Goal: Transaction & Acquisition: Purchase product/service

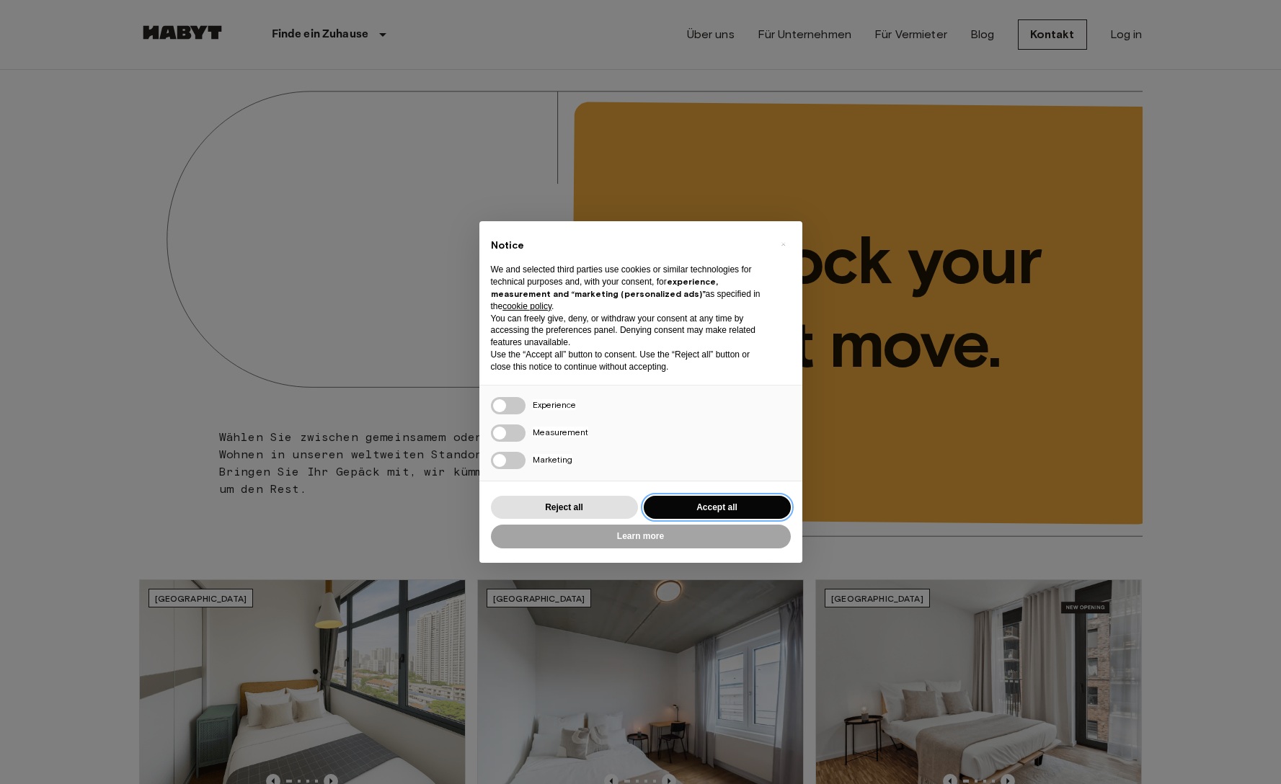
click at [709, 507] on button "Accept all" at bounding box center [717, 508] width 147 height 24
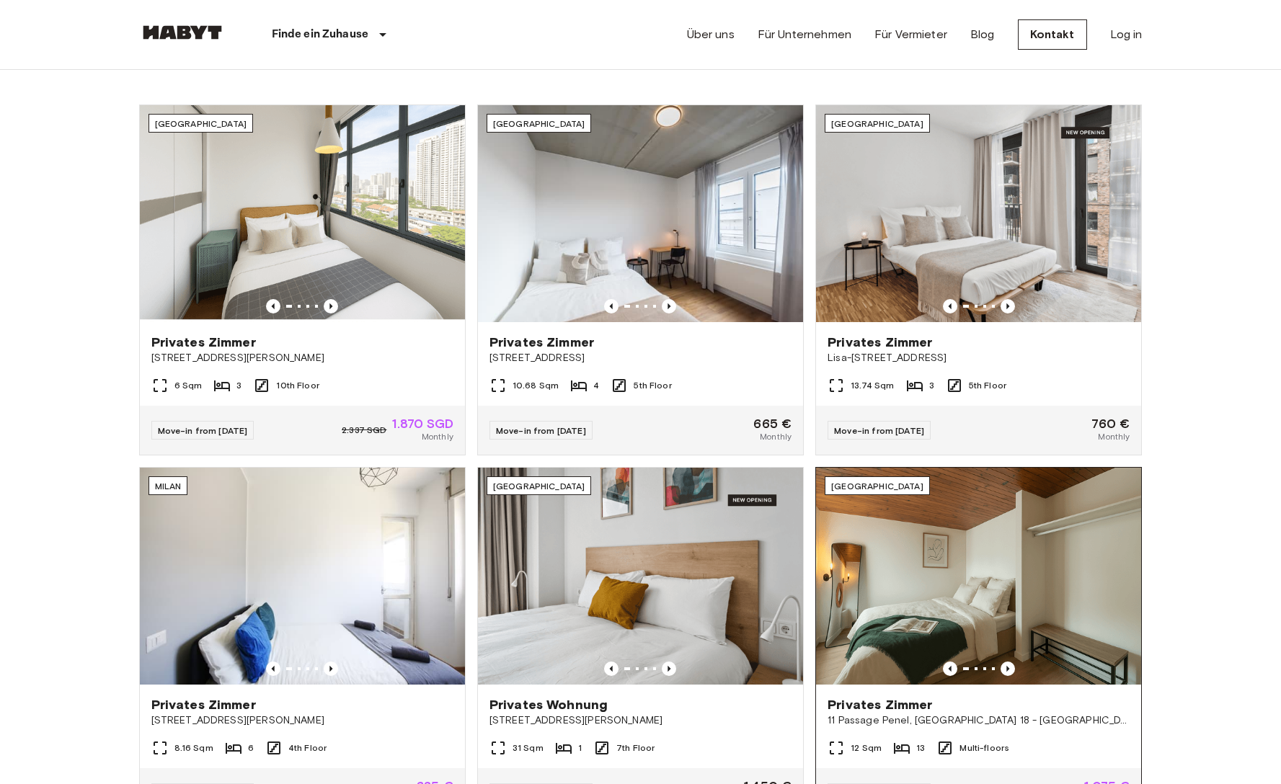
scroll to position [477, 0]
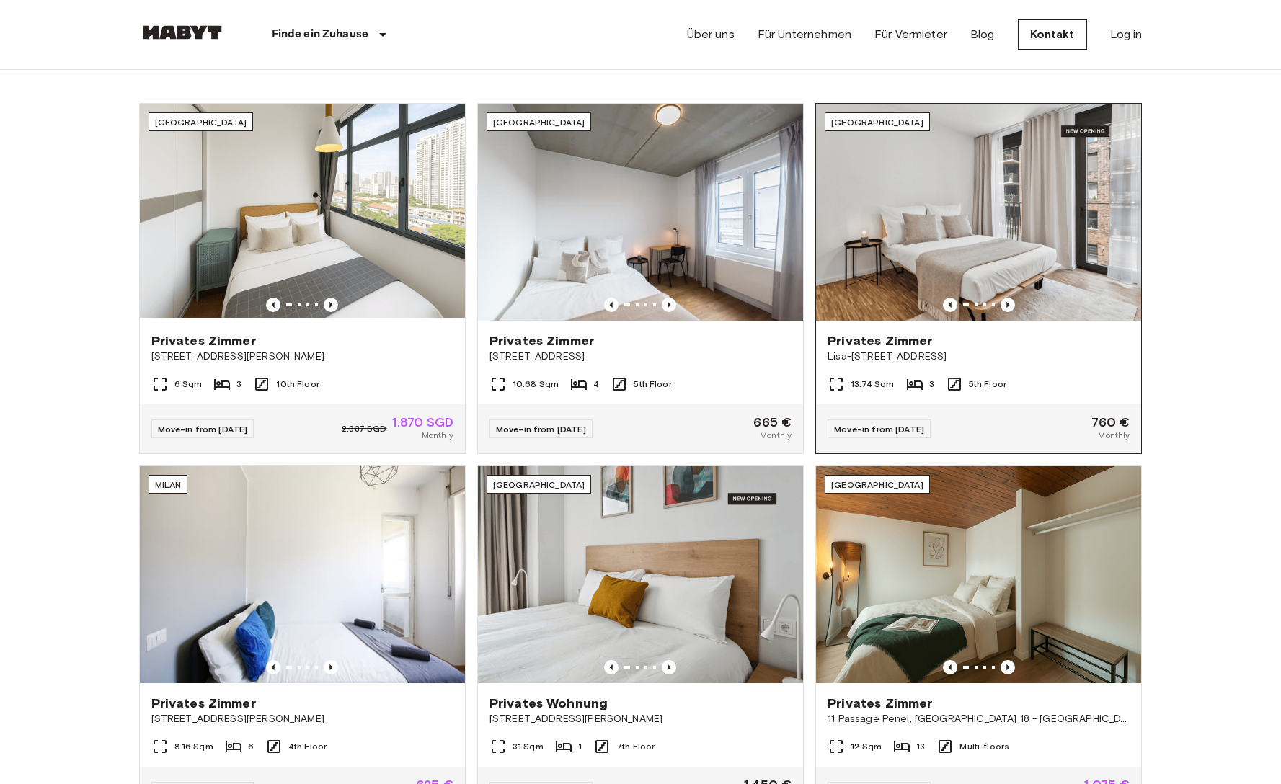
click at [962, 254] on img at bounding box center [978, 212] width 325 height 217
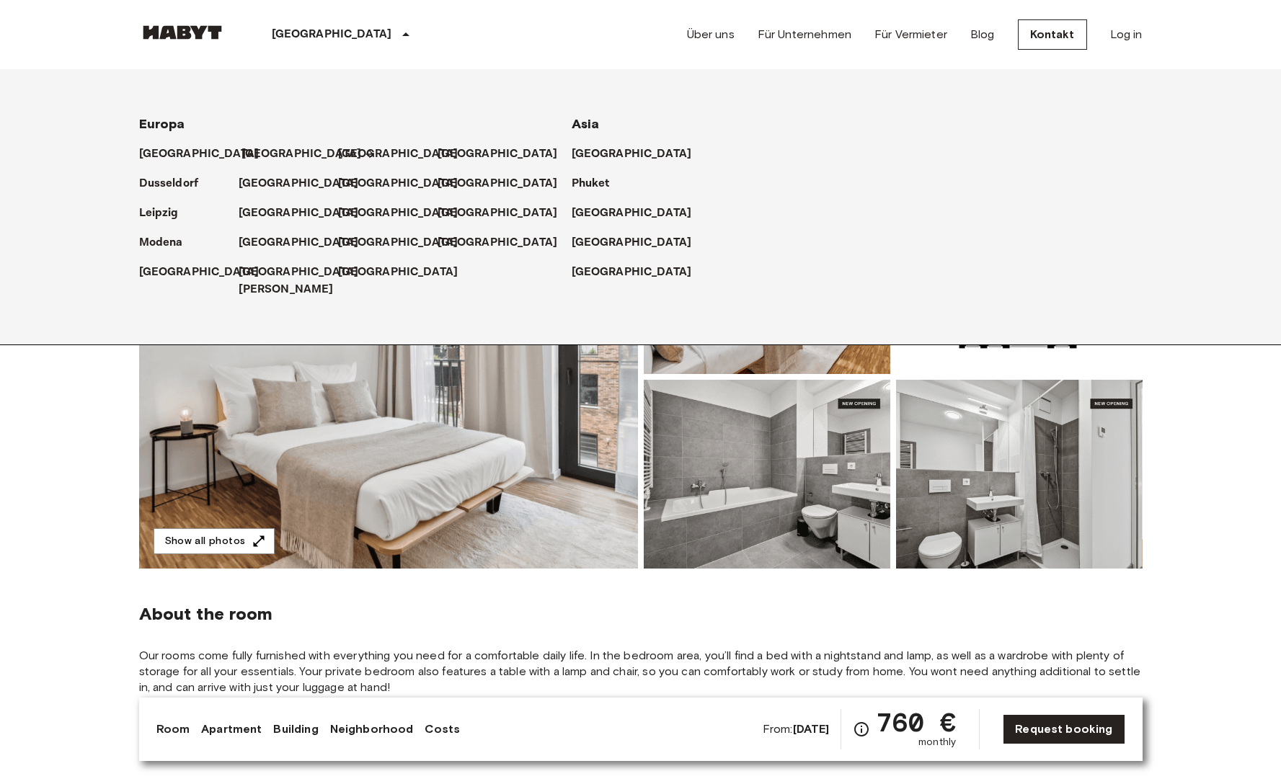
scroll to position [5, 0]
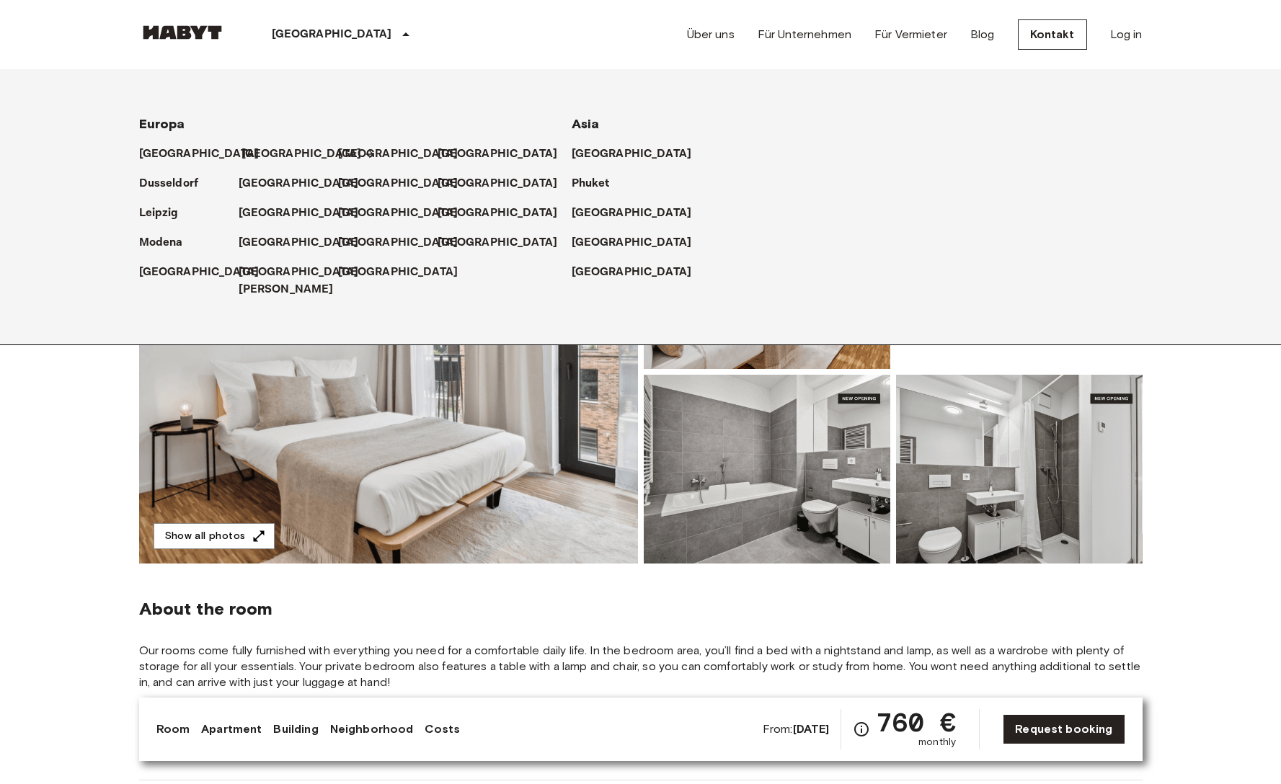
click at [256, 149] on p "[GEOGRAPHIC_DATA]" at bounding box center [301, 154] width 120 height 17
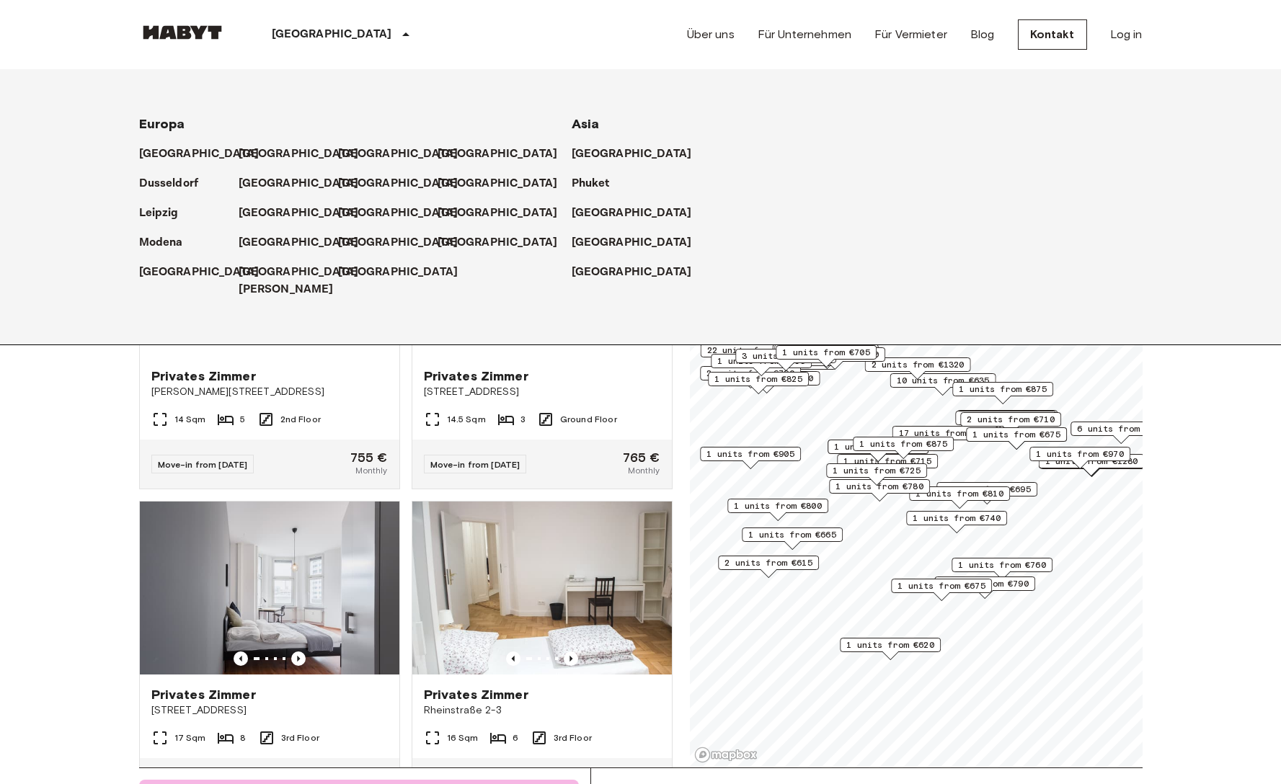
scroll to position [19, 0]
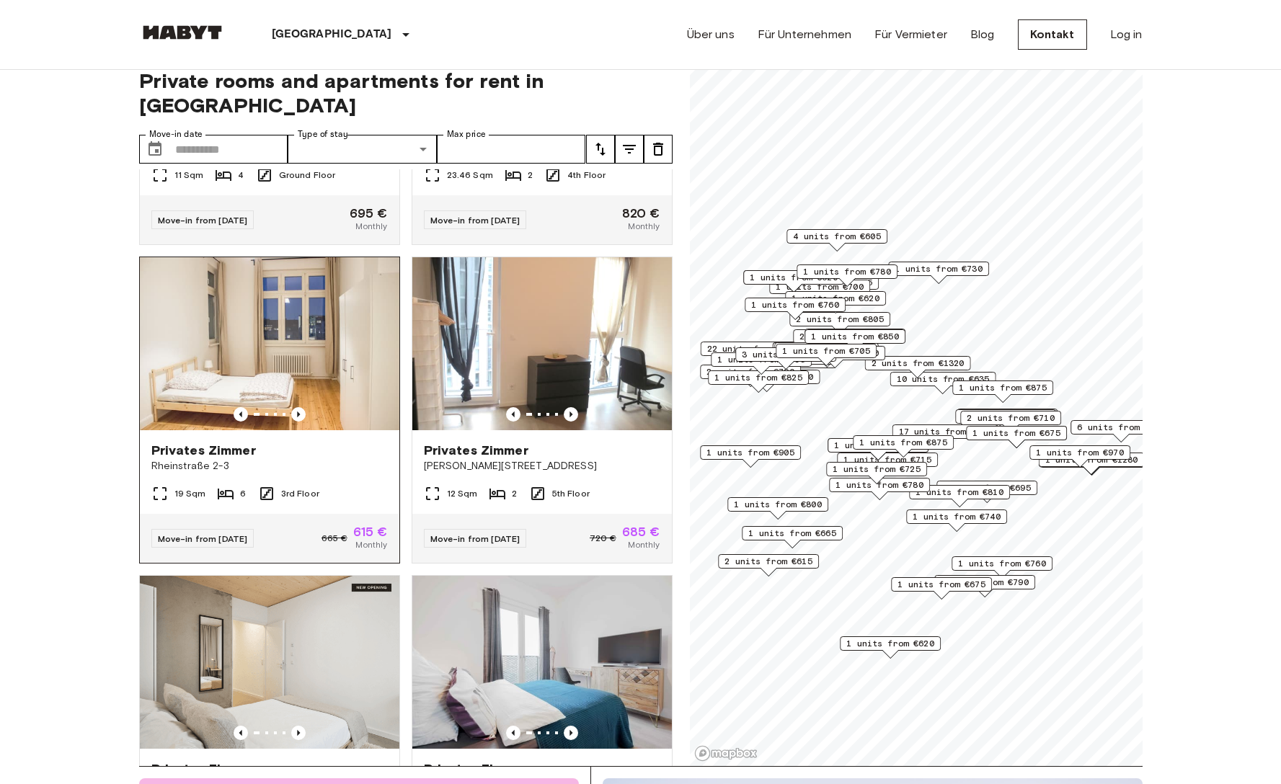
scroll to position [879, 0]
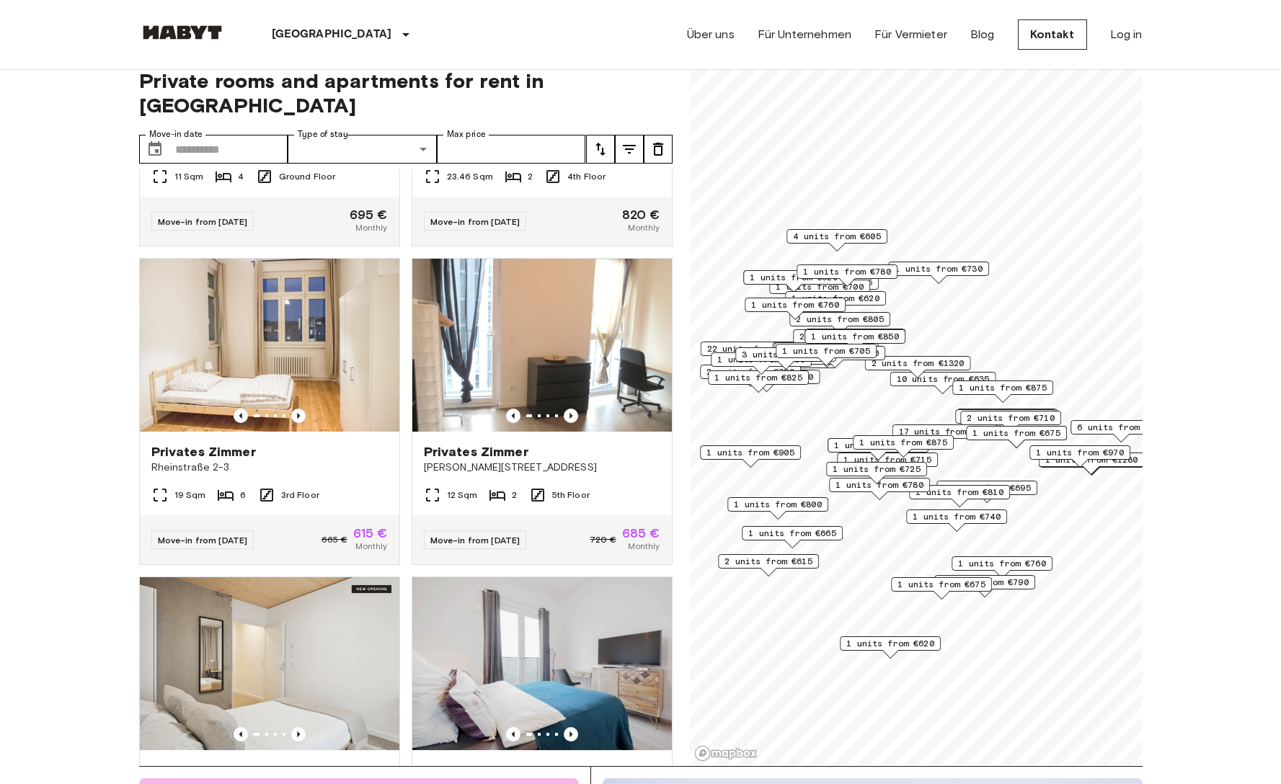
click at [878, 441] on span "1 units from €875" at bounding box center [903, 442] width 88 height 13
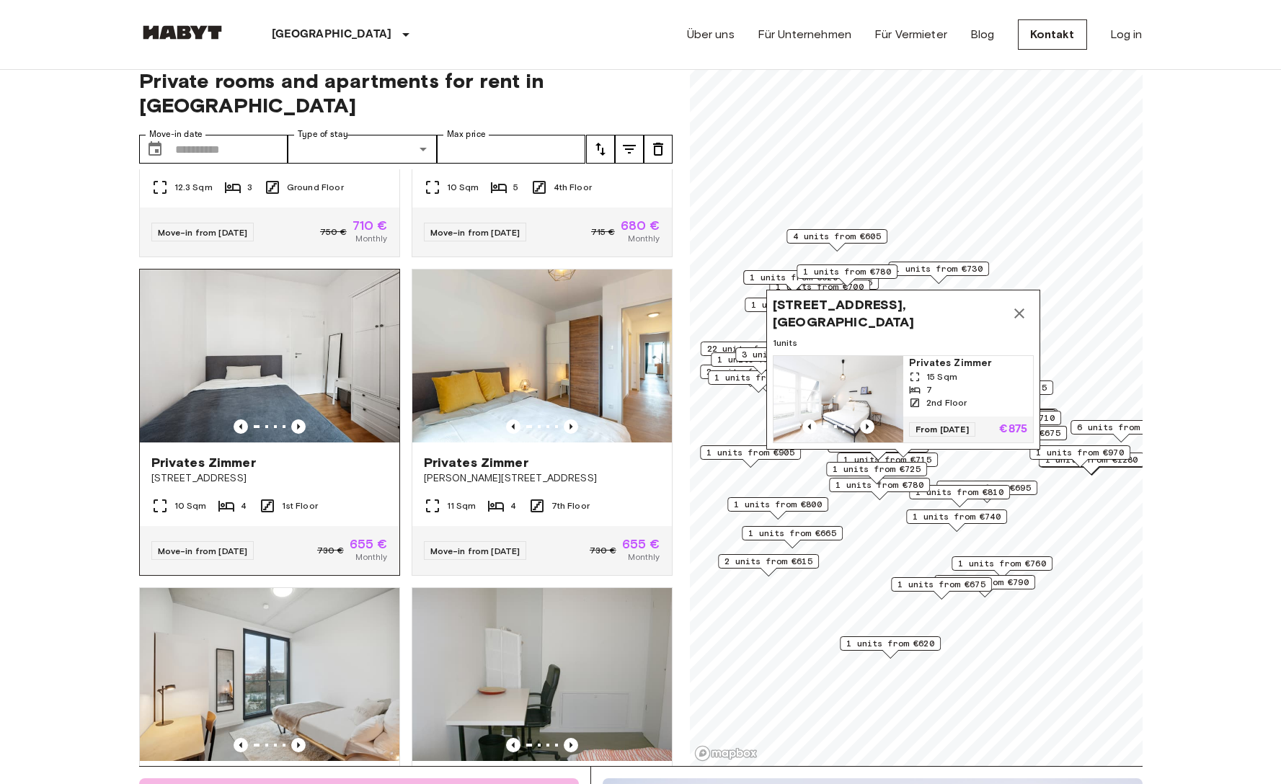
scroll to position [1825, 0]
